Goal: Task Accomplishment & Management: Manage account settings

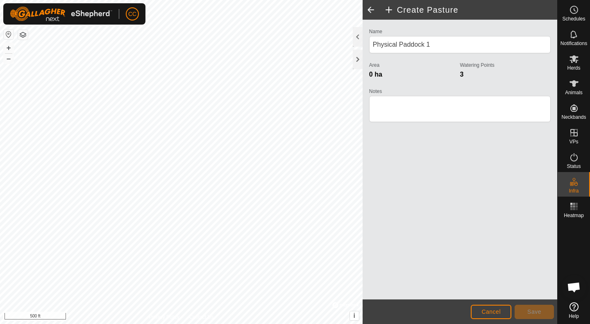
scroll to position [426, 0]
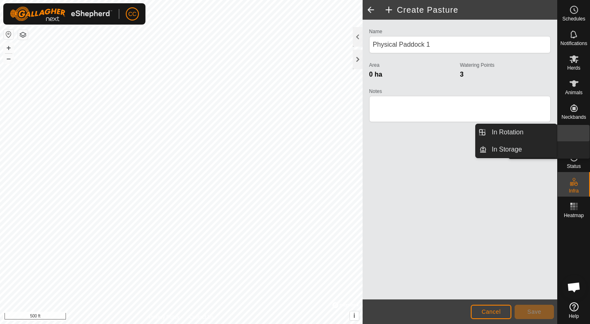
drag, startPoint x: 574, startPoint y: 145, endPoint x: 573, endPoint y: 134, distance: 10.3
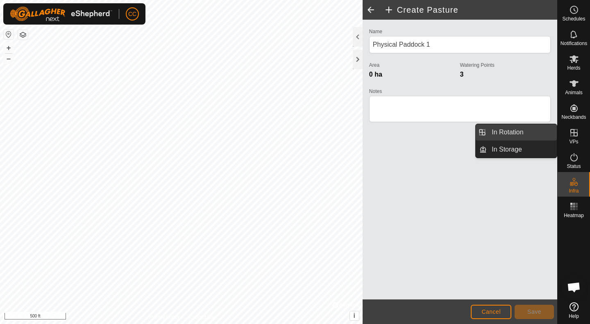
click at [495, 129] on link "In Rotation" at bounding box center [522, 132] width 70 height 16
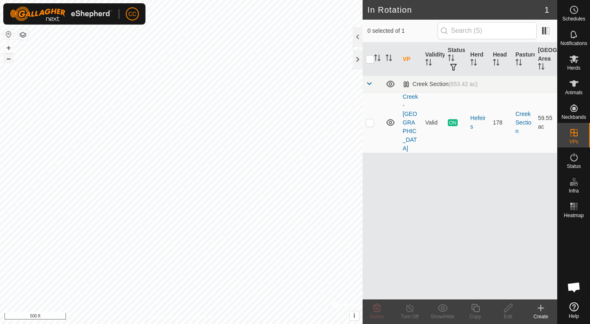
click at [12, 61] on button "–" at bounding box center [9, 59] width 10 height 10
click at [548, 312] on create-svg-icon at bounding box center [541, 308] width 33 height 10
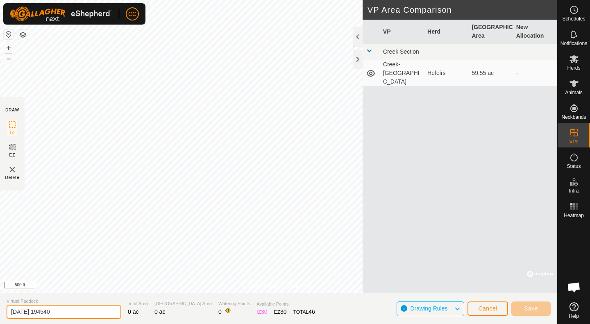
drag, startPoint x: 67, startPoint y: 313, endPoint x: 0, endPoint y: 302, distance: 67.6
click at [0, 302] on section "Virtual Paddock [DATE] 194540 Total Area 0 ac Grazing Area 0 ac Watering Points…" at bounding box center [278, 308] width 557 height 31
type input "[GEOGRAPHIC_DATA] 1"
click at [12, 48] on button "+" at bounding box center [9, 48] width 10 height 10
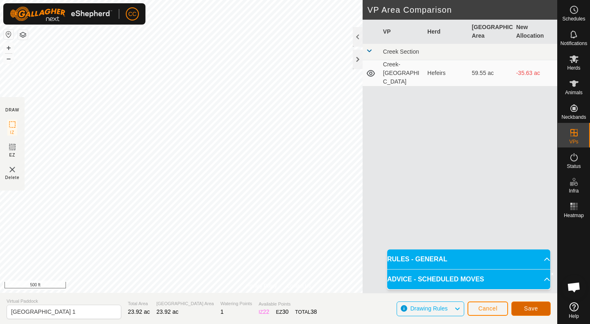
click at [529, 308] on span "Save" at bounding box center [531, 308] width 14 height 7
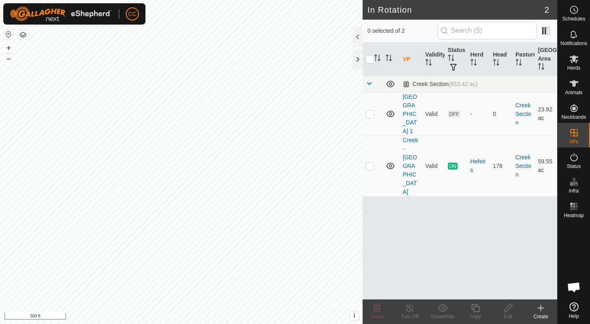
click at [199, 324] on html "CC Schedules Notifications Herds Animals Neckbands VPs Status Infra Heatmap Hel…" at bounding box center [295, 162] width 590 height 324
drag, startPoint x: 545, startPoint y: 308, endPoint x: 257, endPoint y: 287, distance: 288.4
click at [545, 307] on icon at bounding box center [541, 308] width 10 height 10
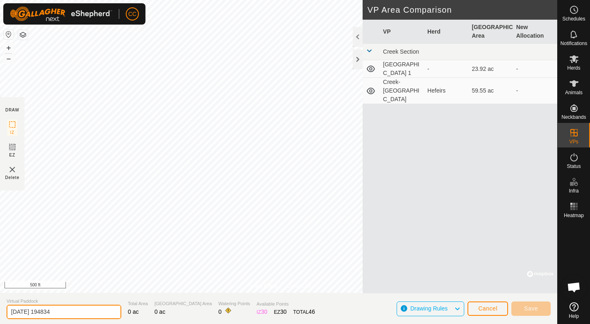
drag, startPoint x: 65, startPoint y: 311, endPoint x: 2, endPoint y: 296, distance: 64.4
click at [0, 295] on section "Virtual Paddock [DATE] 194834 Total Area 0 ac Grazing Area 0 ac Watering Points…" at bounding box center [278, 308] width 557 height 31
type input "[GEOGRAPHIC_DATA] 2"
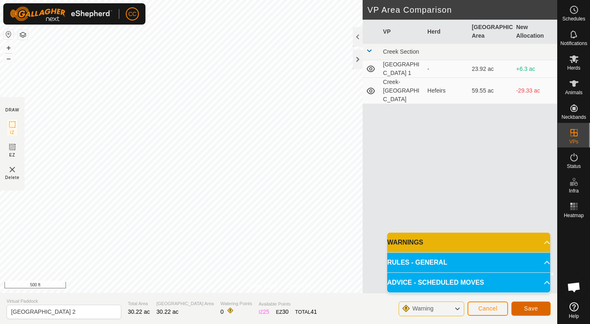
click at [527, 310] on span "Save" at bounding box center [531, 308] width 14 height 7
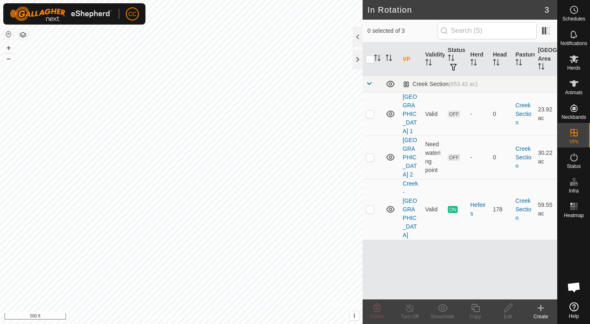
click at [541, 309] on icon at bounding box center [541, 308] width 0 height 6
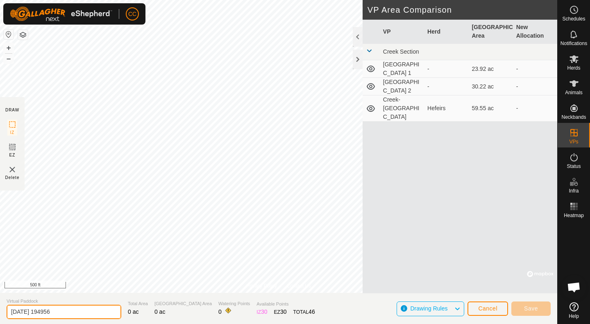
drag, startPoint x: 76, startPoint y: 309, endPoint x: 0, endPoint y: 294, distance: 77.7
click at [0, 294] on section "Virtual Paddock [DATE] 194956 Total Area 0 ac Grazing Area 0 ac Watering Points…" at bounding box center [278, 308] width 557 height 31
type input "[GEOGRAPHIC_DATA] 3"
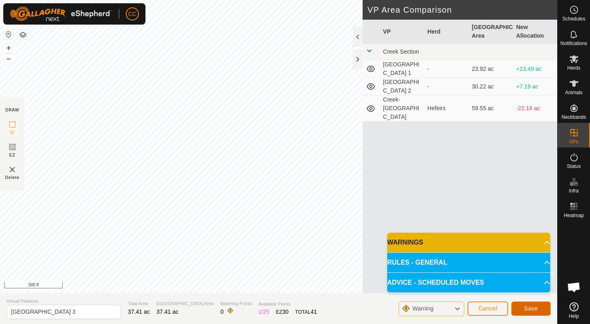
click at [536, 307] on span "Save" at bounding box center [531, 308] width 14 height 7
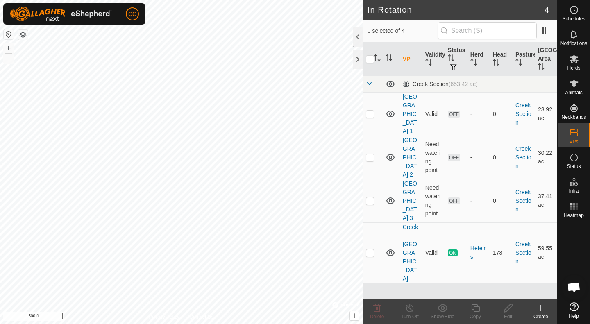
click at [541, 311] on icon at bounding box center [541, 308] width 10 height 10
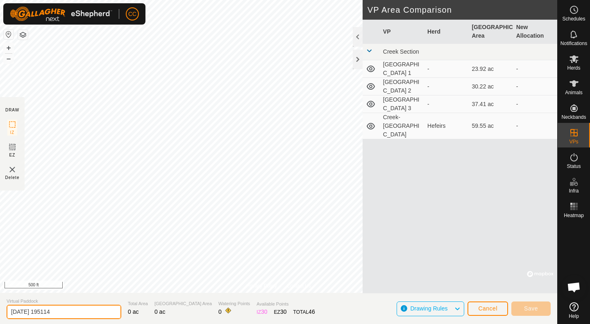
drag, startPoint x: 75, startPoint y: 307, endPoint x: 0, endPoint y: 294, distance: 75.7
click at [0, 294] on section "Virtual Paddock [DATE] 195114 Total Area 0 ac Grazing Area 0 ac Watering Points…" at bounding box center [278, 308] width 557 height 31
type input "[GEOGRAPHIC_DATA] 4"
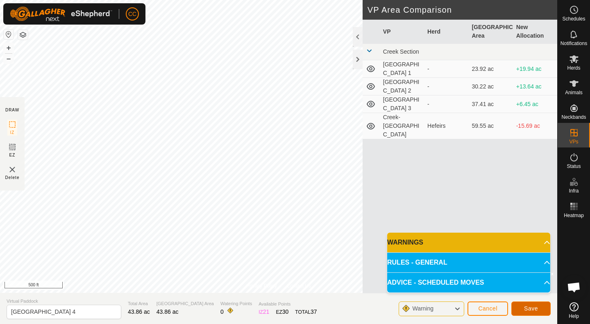
click at [528, 310] on span "Save" at bounding box center [531, 308] width 14 height 7
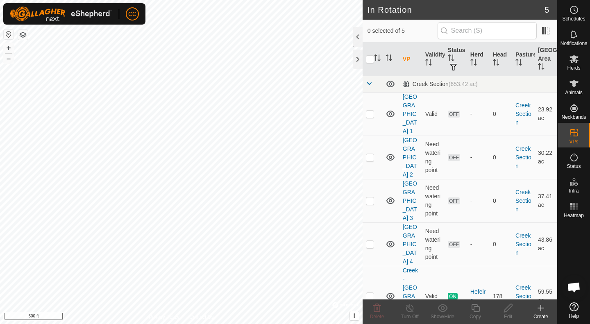
click at [542, 309] on icon at bounding box center [541, 308] width 10 height 10
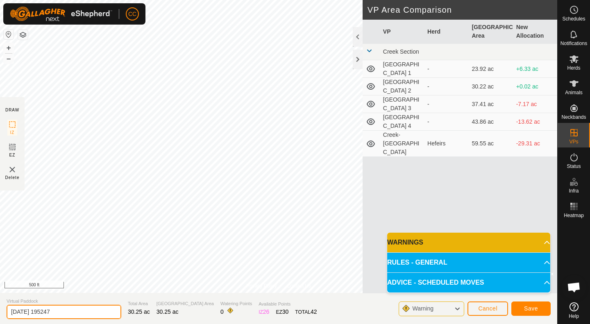
drag, startPoint x: 64, startPoint y: 310, endPoint x: 0, endPoint y: 293, distance: 65.7
click at [0, 293] on section "Virtual Paddock [DATE] 195247 Total Area 30.25 ac Grazing Area 30.25 ac Waterin…" at bounding box center [278, 308] width 557 height 31
type input "[GEOGRAPHIC_DATA] 5"
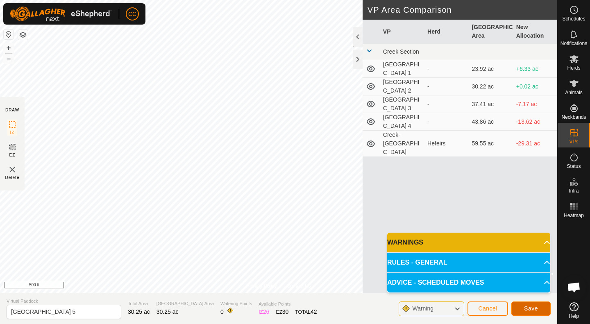
click at [541, 311] on button "Save" at bounding box center [530, 309] width 39 height 14
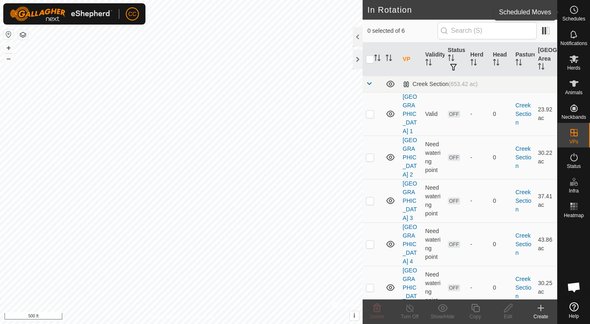
click at [572, 13] on circle at bounding box center [573, 9] width 7 height 7
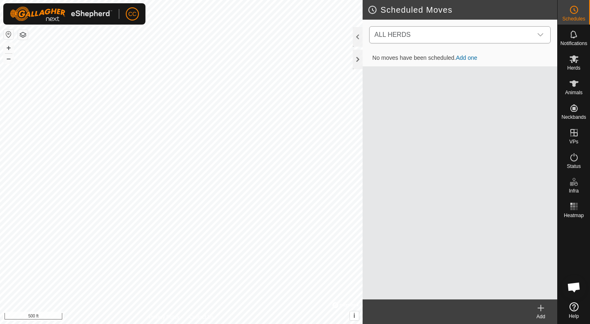
click at [534, 35] on div "dropdown trigger" at bounding box center [540, 35] width 16 height 16
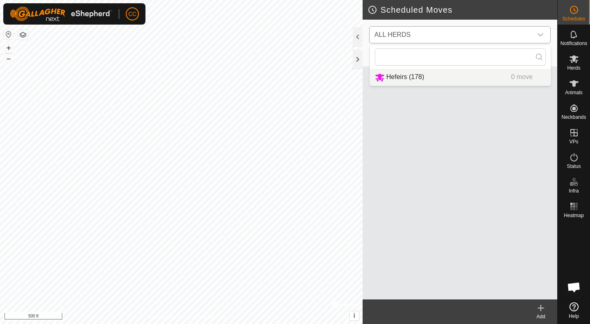
click at [416, 80] on li "Hefeirs (178) 0 move" at bounding box center [460, 77] width 181 height 17
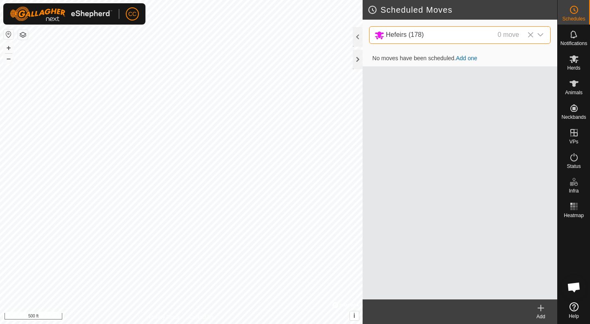
click at [464, 57] on link "Add one" at bounding box center [466, 58] width 21 height 7
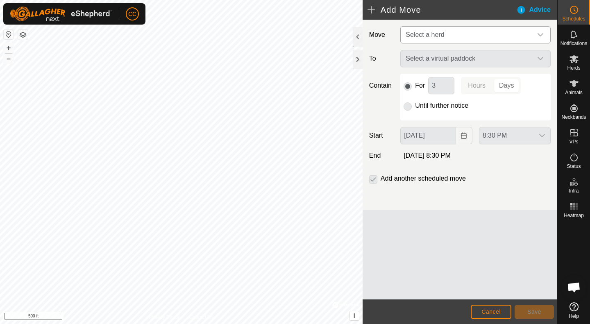
click at [541, 36] on icon "dropdown trigger" at bounding box center [540, 35] width 7 height 7
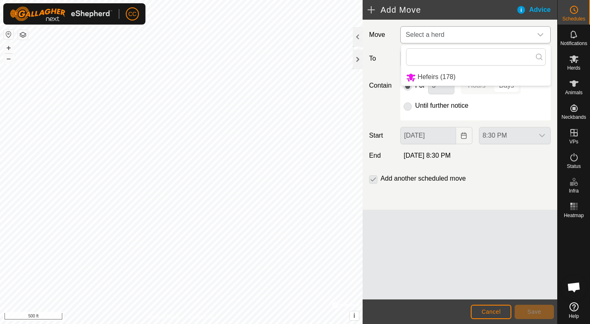
click at [449, 72] on li "Hefeirs (178)" at bounding box center [476, 77] width 150 height 17
click at [540, 59] on icon "dropdown trigger" at bounding box center [541, 58] width 6 height 3
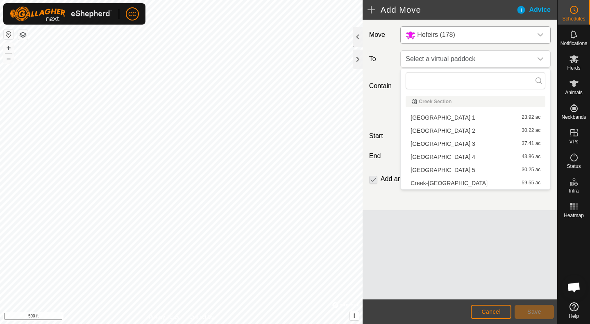
click at [432, 116] on li "[GEOGRAPHIC_DATA] 1 23.92 ac" at bounding box center [476, 117] width 140 height 12
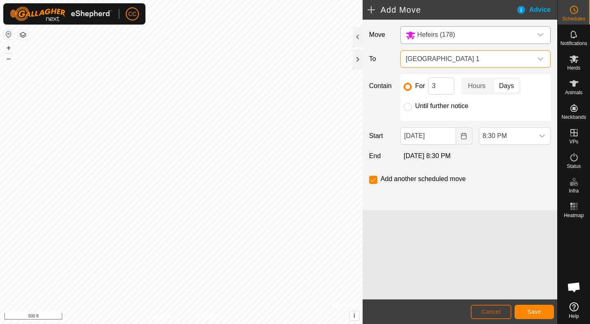
click at [489, 314] on span "Cancel" at bounding box center [491, 312] width 19 height 7
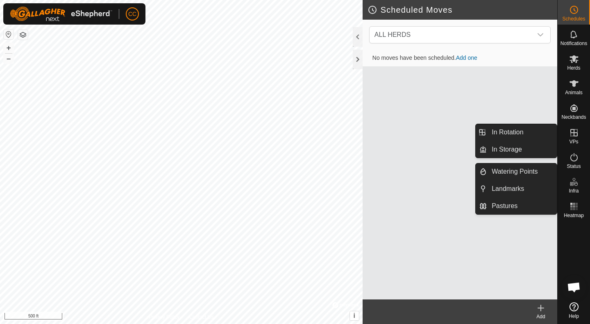
click at [575, 128] on icon at bounding box center [574, 133] width 10 height 10
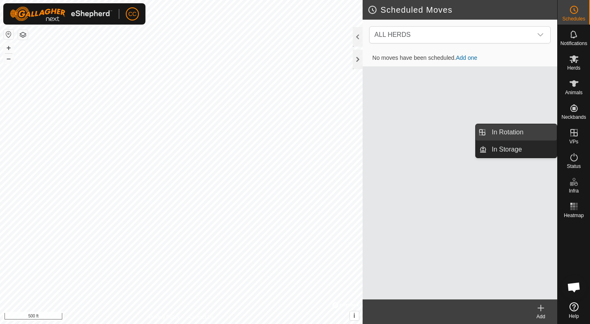
click at [505, 132] on link "In Rotation" at bounding box center [522, 132] width 70 height 16
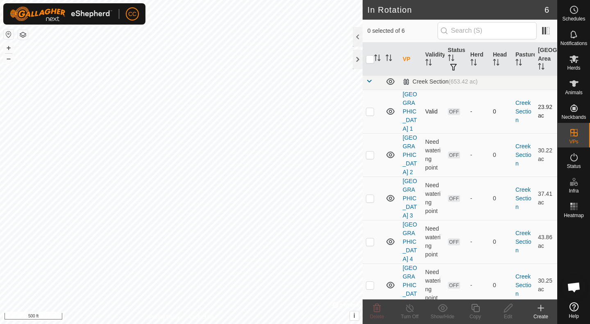
scroll to position [5, 0]
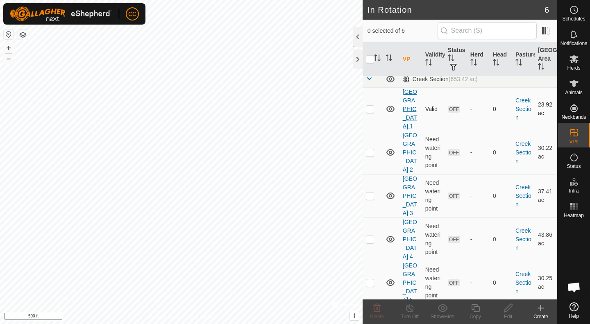
click at [410, 106] on link "[GEOGRAPHIC_DATA] 1" at bounding box center [410, 109] width 14 height 41
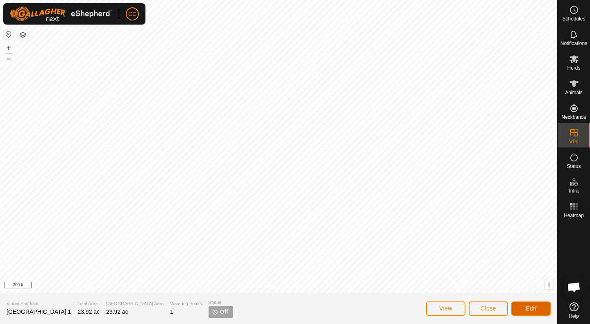
click at [527, 312] on button "Edit" at bounding box center [530, 309] width 39 height 14
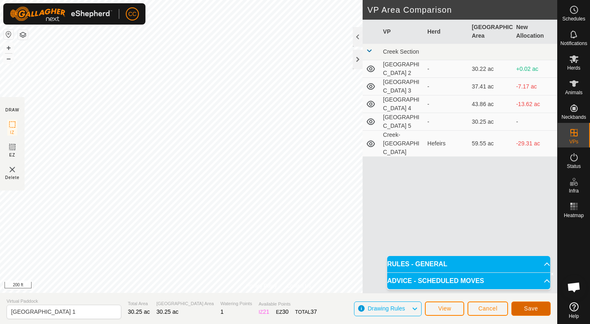
click at [524, 307] on button "Save" at bounding box center [530, 309] width 39 height 14
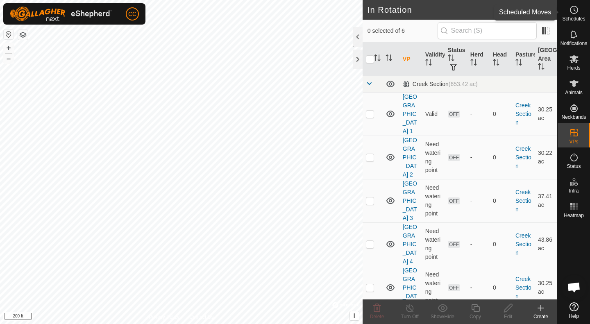
drag, startPoint x: 572, startPoint y: 14, endPoint x: 583, endPoint y: 190, distance: 176.1
click at [572, 14] on icon at bounding box center [574, 10] width 10 height 10
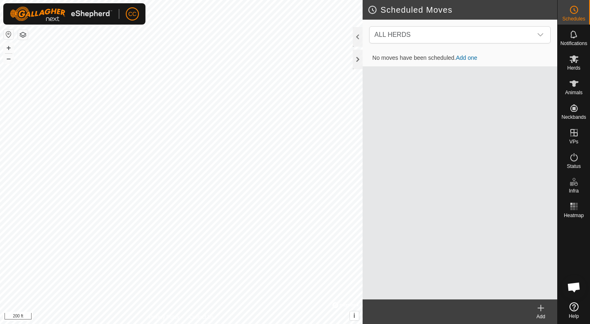
click at [472, 59] on link "Add one" at bounding box center [466, 58] width 21 height 7
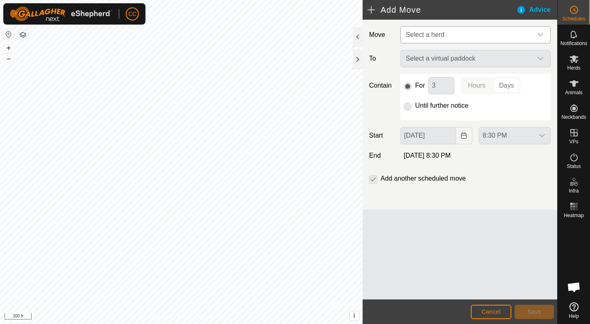
click at [536, 29] on div "dropdown trigger" at bounding box center [540, 35] width 16 height 16
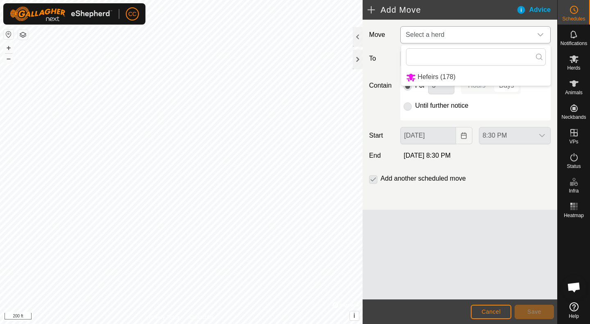
click at [444, 70] on li "Hefeirs (178)" at bounding box center [476, 77] width 150 height 17
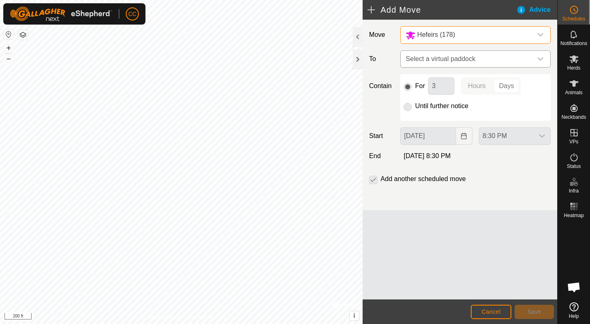
click at [540, 60] on icon "dropdown trigger" at bounding box center [540, 59] width 7 height 7
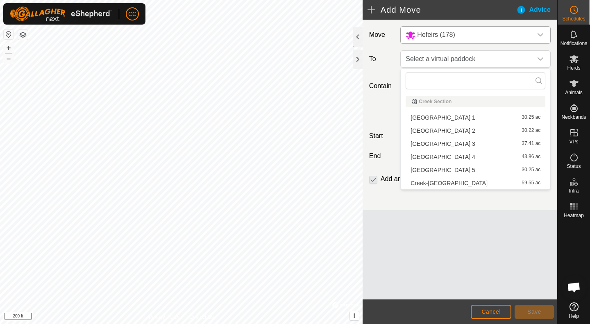
click at [445, 119] on li "[GEOGRAPHIC_DATA] 1 30.25 ac" at bounding box center [476, 117] width 140 height 12
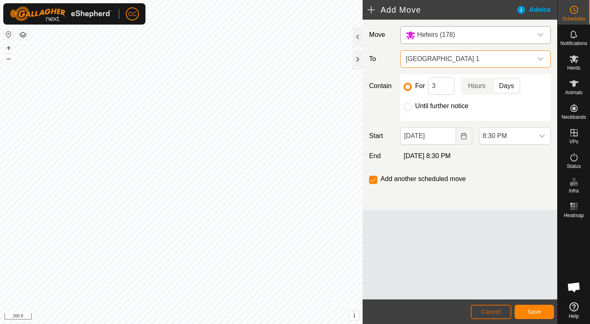
click at [478, 311] on button "Cancel" at bounding box center [491, 312] width 41 height 14
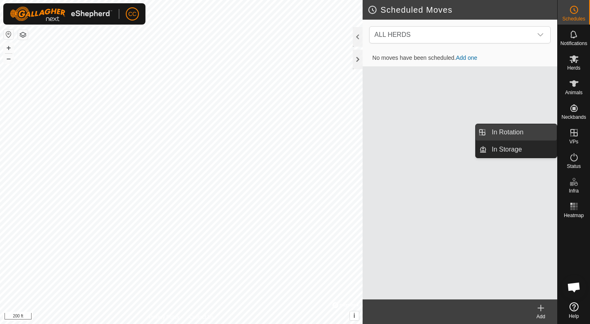
click at [516, 135] on link "In Rotation" at bounding box center [522, 132] width 70 height 16
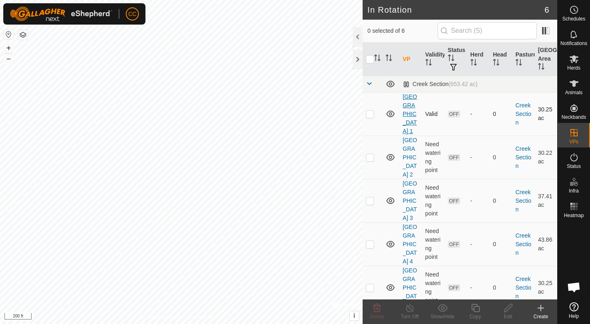
click at [406, 116] on link "[GEOGRAPHIC_DATA] 1" at bounding box center [410, 113] width 14 height 41
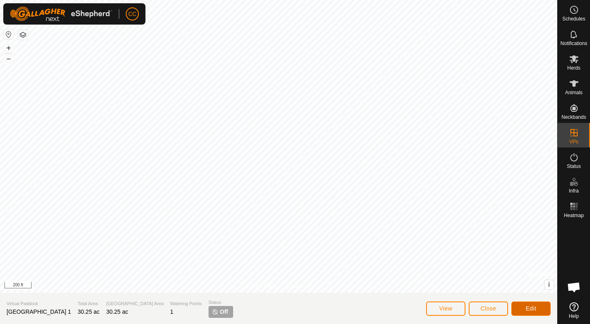
click at [527, 310] on span "Edit" at bounding box center [531, 308] width 11 height 7
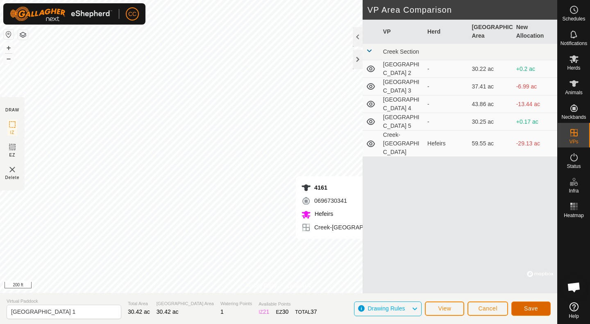
click at [529, 307] on span "Save" at bounding box center [531, 308] width 14 height 7
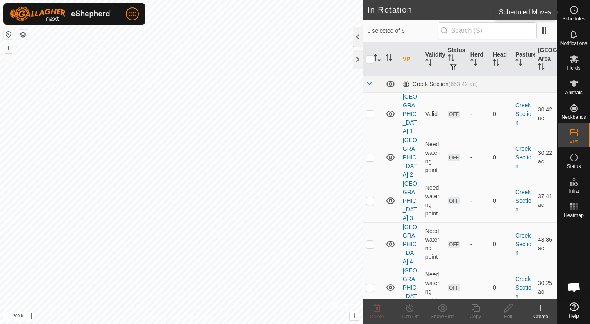
click at [575, 11] on icon at bounding box center [574, 10] width 10 height 10
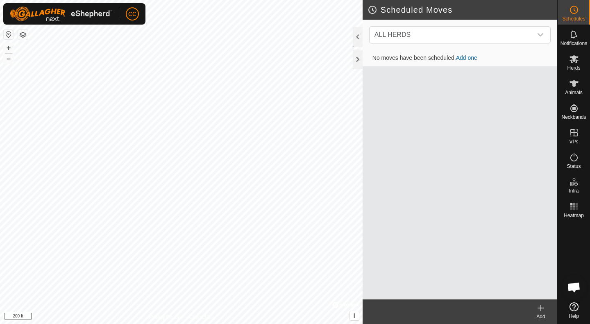
click at [464, 58] on link "Add one" at bounding box center [466, 58] width 21 height 7
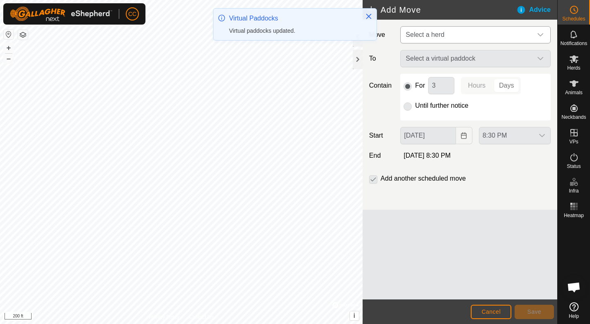
click at [537, 38] on icon "dropdown trigger" at bounding box center [540, 35] width 7 height 7
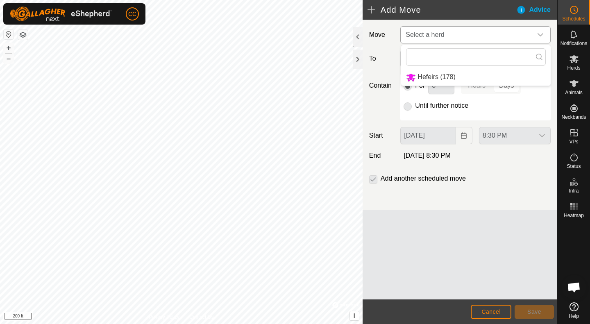
click at [418, 73] on li "Hefeirs (178)" at bounding box center [476, 77] width 150 height 17
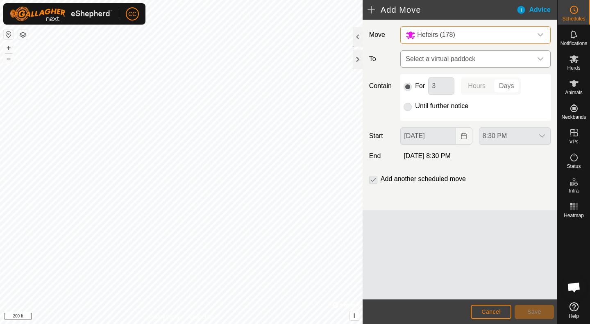
click at [440, 63] on span "Select a virtual paddock" at bounding box center [467, 59] width 130 height 16
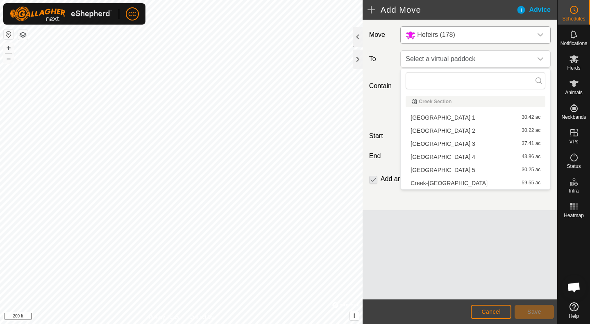
click at [428, 116] on li "[GEOGRAPHIC_DATA] 1 30.42 ac" at bounding box center [476, 117] width 140 height 12
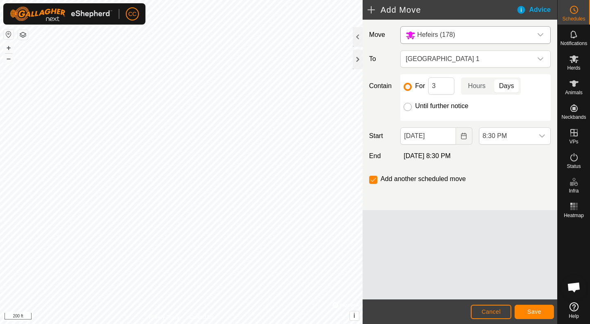
click at [408, 108] on input "Until further notice" at bounding box center [408, 107] width 8 height 8
radio input "true"
checkbox input "false"
click at [465, 139] on icon "Choose Date" at bounding box center [463, 136] width 5 height 7
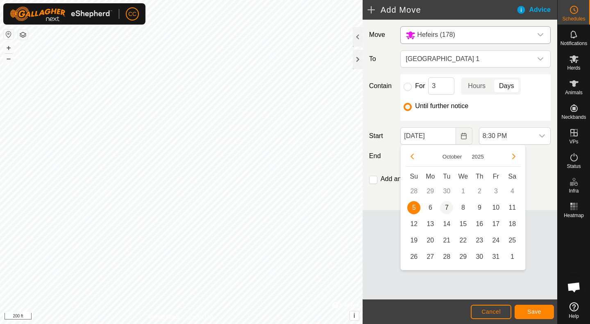
click at [446, 207] on span "7" at bounding box center [446, 207] width 13 height 13
type input "[DATE]"
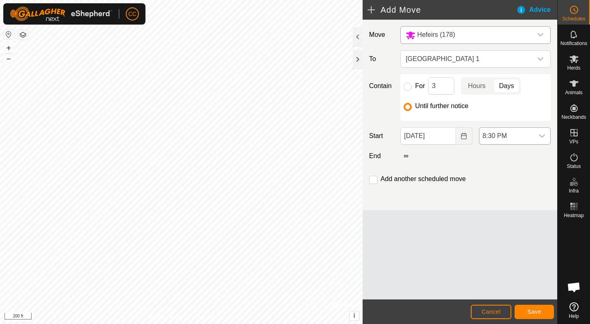
click at [542, 135] on icon "dropdown trigger" at bounding box center [542, 136] width 7 height 7
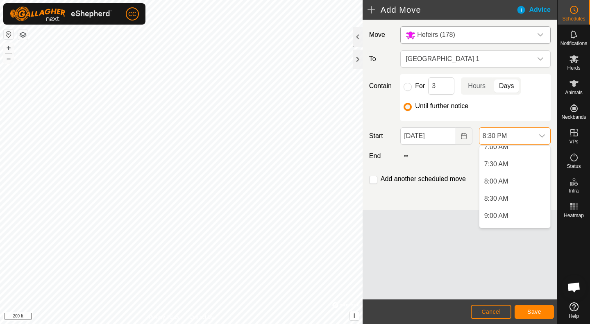
scroll to position [210, 0]
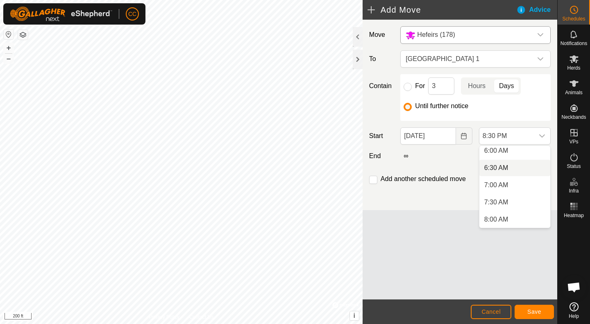
click at [508, 170] on li "6:30 AM" at bounding box center [514, 168] width 71 height 16
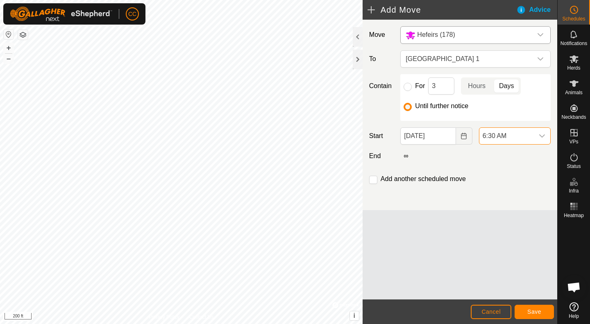
scroll to position [640, 0]
click at [408, 88] on input "For" at bounding box center [408, 87] width 8 height 8
radio input "true"
checkbox input "true"
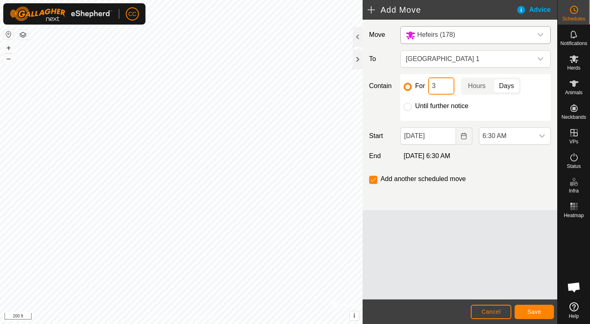
click at [443, 89] on input "3" at bounding box center [441, 85] width 26 height 17
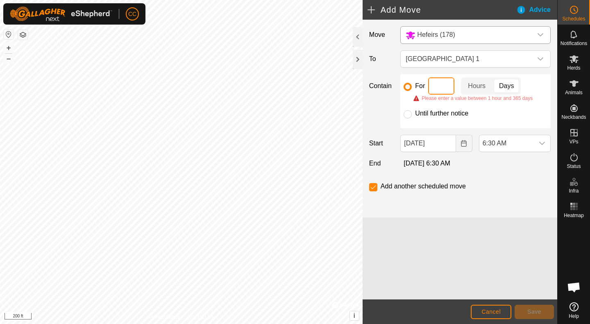
type input "2"
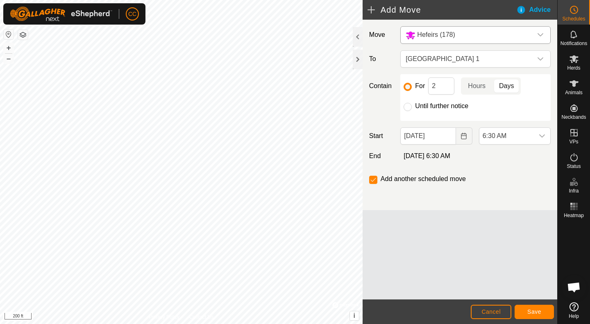
click at [510, 87] on p-togglebutton "Days" at bounding box center [507, 85] width 28 height 17
click at [532, 312] on span "Save" at bounding box center [534, 312] width 14 height 7
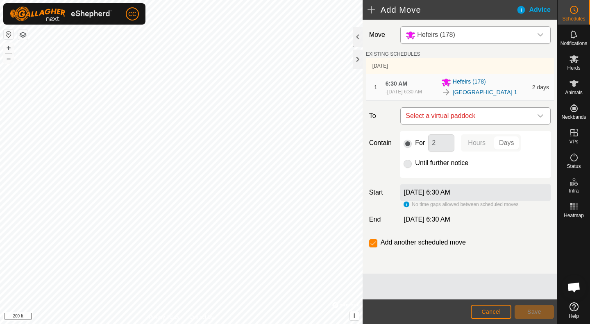
click at [540, 116] on icon "dropdown trigger" at bounding box center [540, 116] width 7 height 7
click at [465, 136] on input "text" at bounding box center [476, 137] width 140 height 17
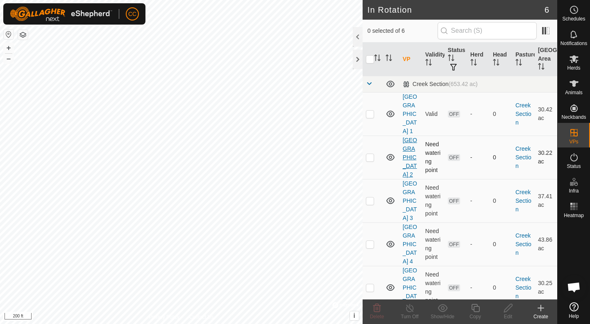
click at [405, 150] on link "[GEOGRAPHIC_DATA] 2" at bounding box center [410, 157] width 14 height 41
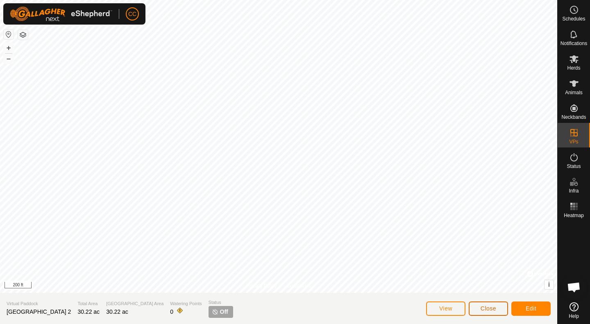
click at [488, 309] on span "Close" at bounding box center [489, 308] width 16 height 7
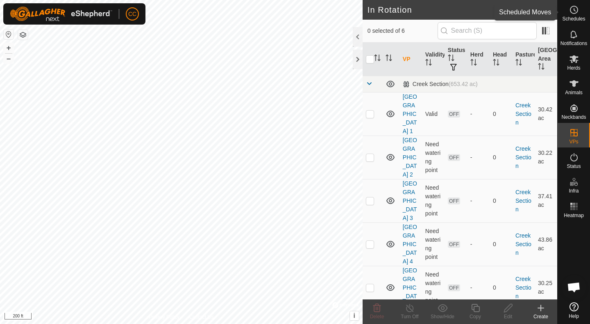
click at [570, 13] on icon at bounding box center [574, 10] width 10 height 10
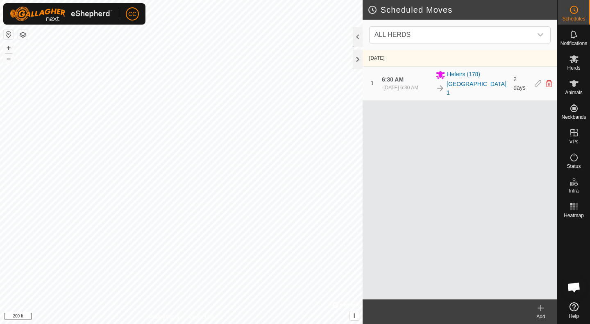
drag, startPoint x: 482, startPoint y: 126, endPoint x: 480, endPoint y: 107, distance: 19.4
click at [480, 107] on div "[DATE] 1 6:30 AM - [DATE] 6:30 AM Hefeirs (178) [GEOGRAPHIC_DATA] 1 2 days" at bounding box center [460, 175] width 195 height 250
click at [536, 309] on icon at bounding box center [541, 308] width 10 height 10
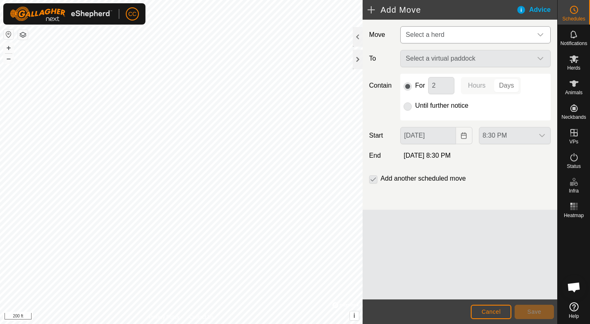
click at [541, 38] on icon "dropdown trigger" at bounding box center [540, 35] width 7 height 7
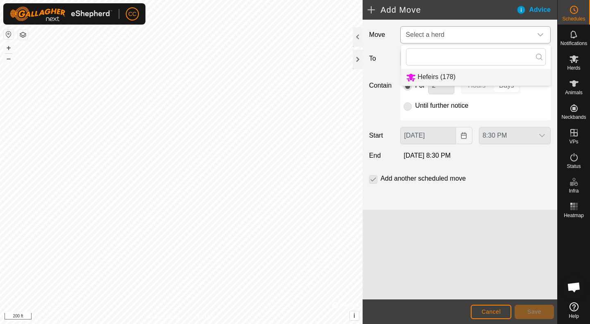
click at [439, 76] on li "Hefeirs (178)" at bounding box center [476, 77] width 150 height 17
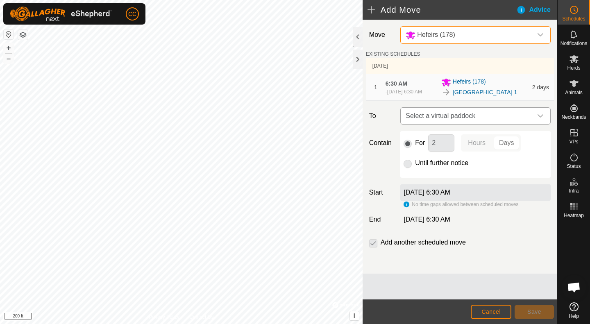
click at [540, 118] on icon "dropdown trigger" at bounding box center [540, 116] width 7 height 7
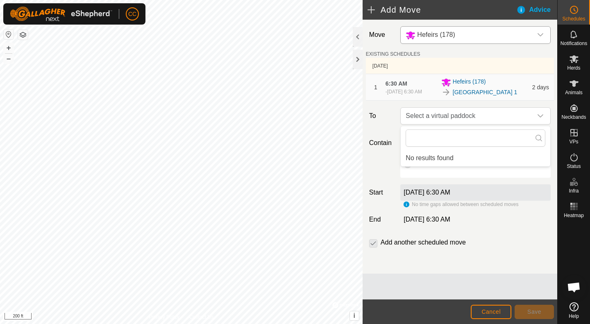
click at [536, 135] on icon at bounding box center [539, 138] width 7 height 7
click at [459, 135] on input "text" at bounding box center [476, 137] width 140 height 17
type input "c"
type input "C"
click at [536, 113] on div "dropdown trigger" at bounding box center [540, 116] width 16 height 16
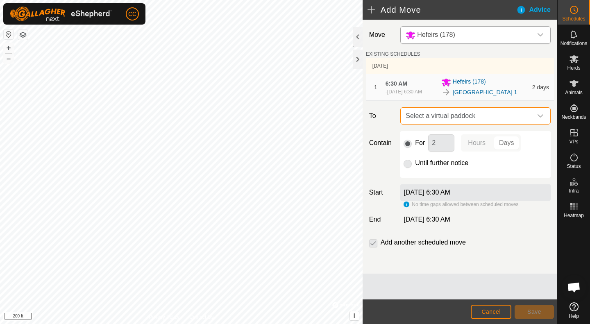
click at [544, 115] on div "dropdown trigger" at bounding box center [540, 116] width 16 height 16
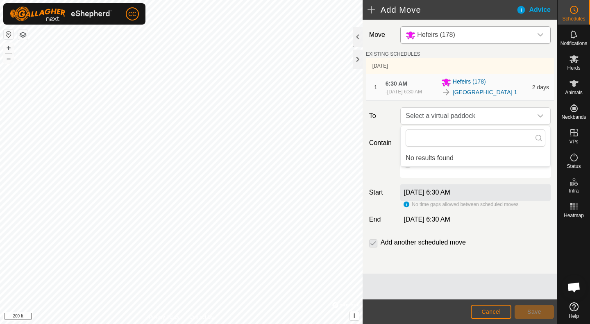
click at [434, 155] on li "No results found" at bounding box center [476, 158] width 150 height 16
click at [493, 312] on span "Cancel" at bounding box center [491, 312] width 19 height 7
